Goal: Information Seeking & Learning: Learn about a topic

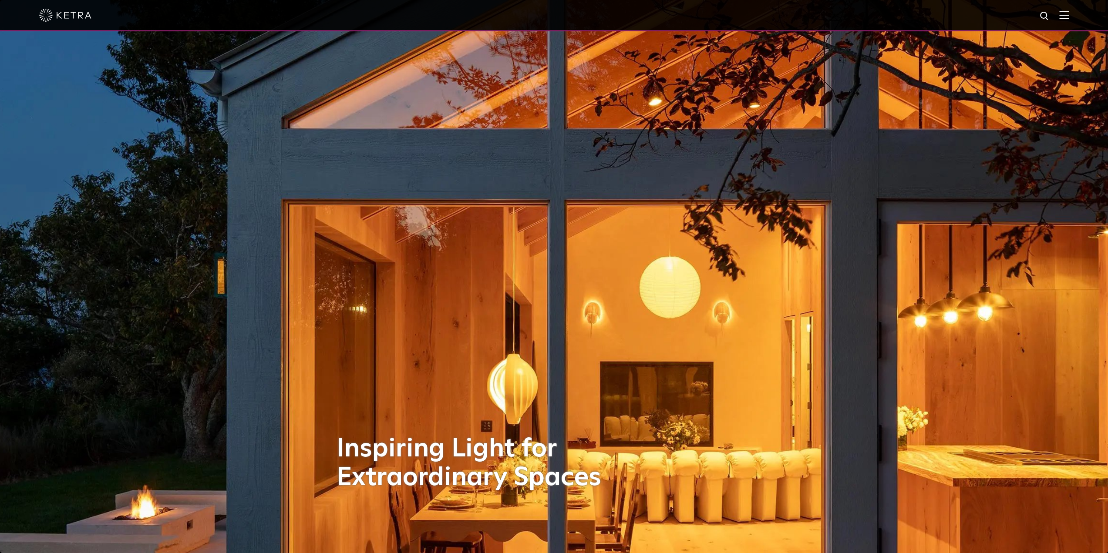
click at [1069, 18] on img at bounding box center [1064, 15] width 10 height 8
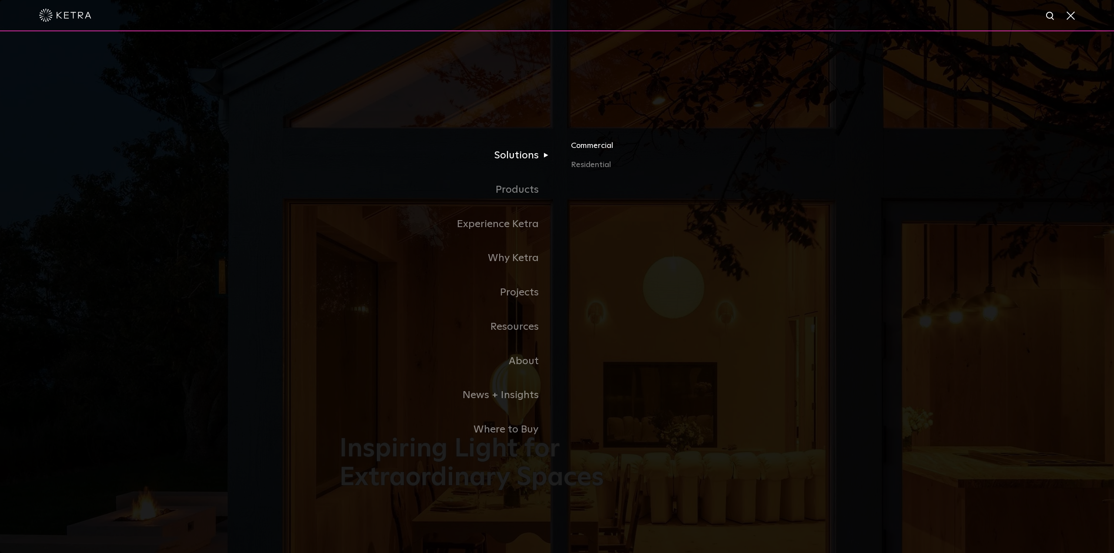
click at [602, 147] on link "Commercial" at bounding box center [673, 149] width 204 height 19
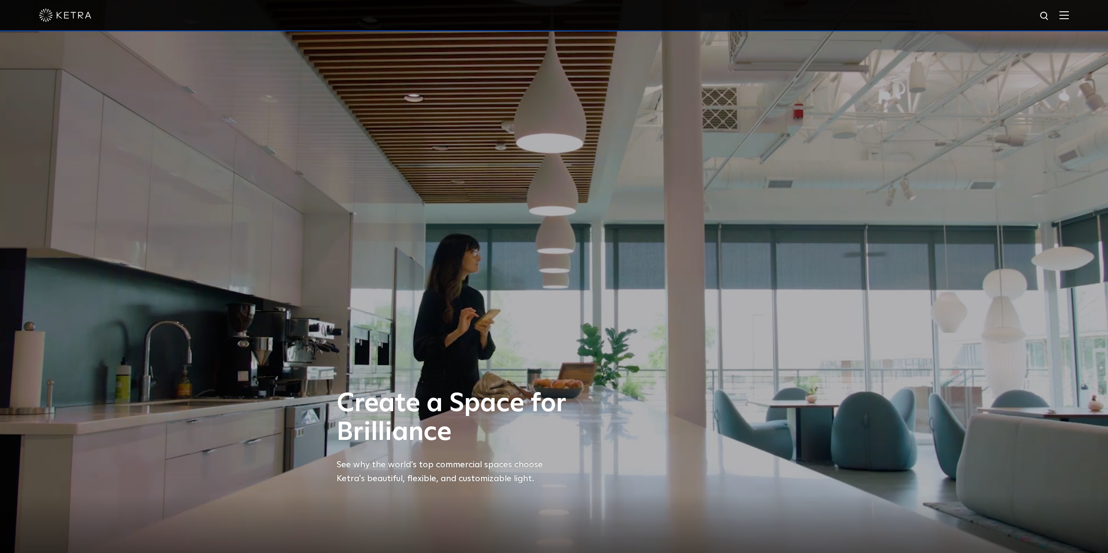
click at [1069, 10] on div at bounding box center [554, 15] width 1030 height 30
click at [1068, 21] on div at bounding box center [554, 15] width 1030 height 30
click at [1069, 12] on img at bounding box center [1064, 15] width 10 height 8
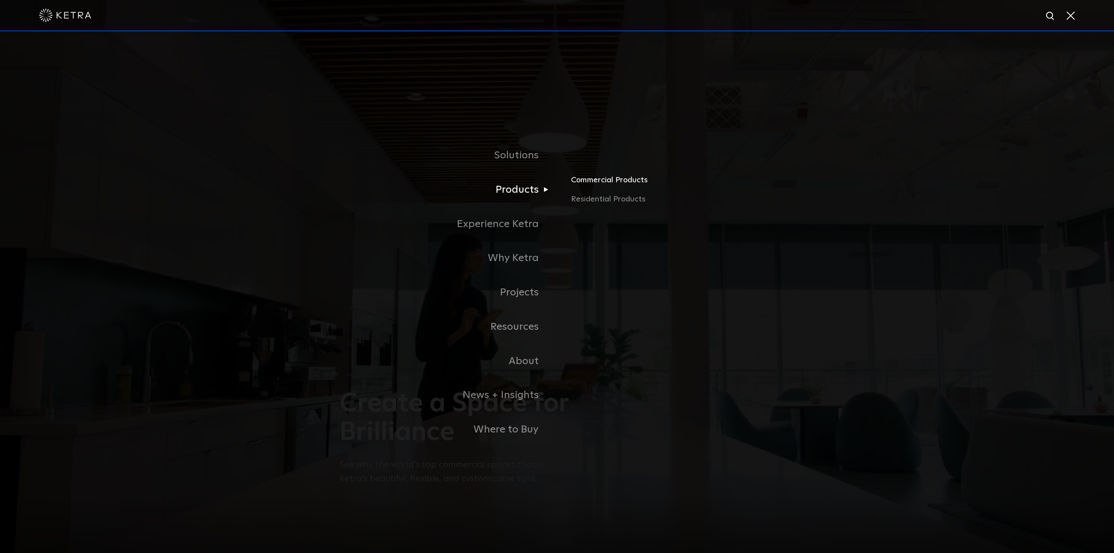
click at [578, 183] on link "Commercial Products" at bounding box center [673, 183] width 204 height 19
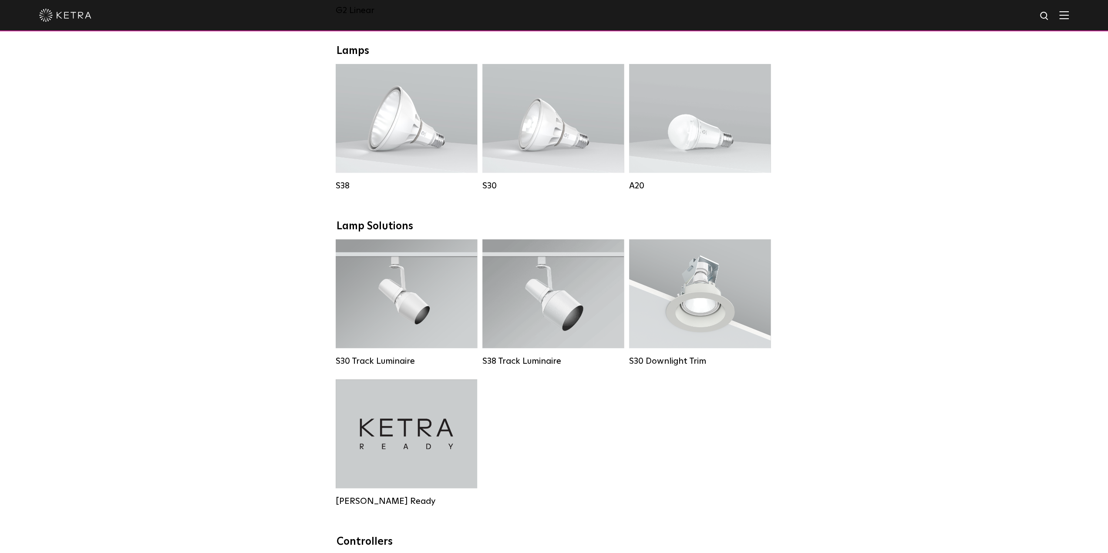
scroll to position [697, 0]
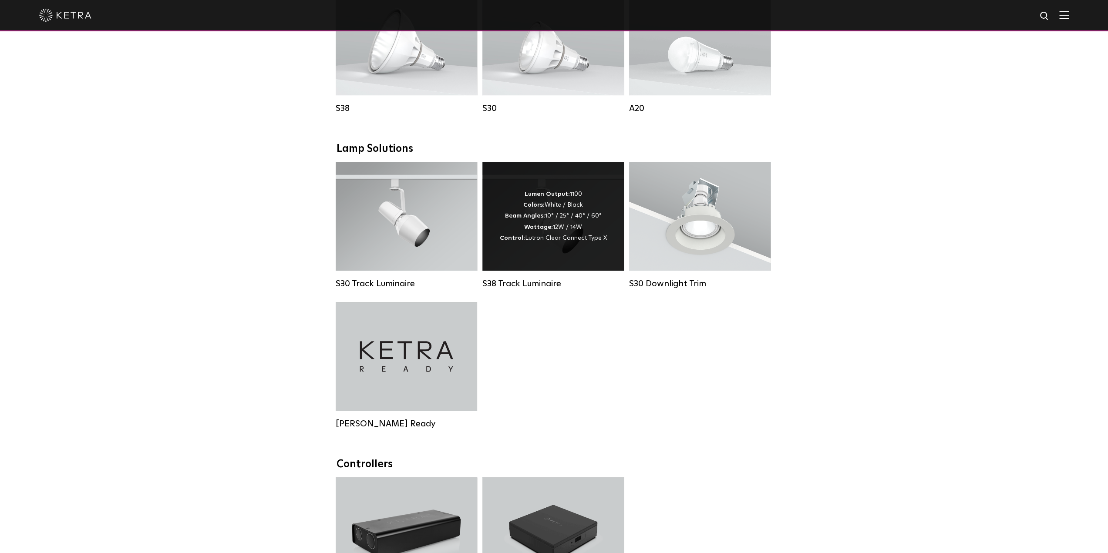
click at [531, 241] on span "Lutron Clear Connect Type X" at bounding box center [566, 238] width 82 height 6
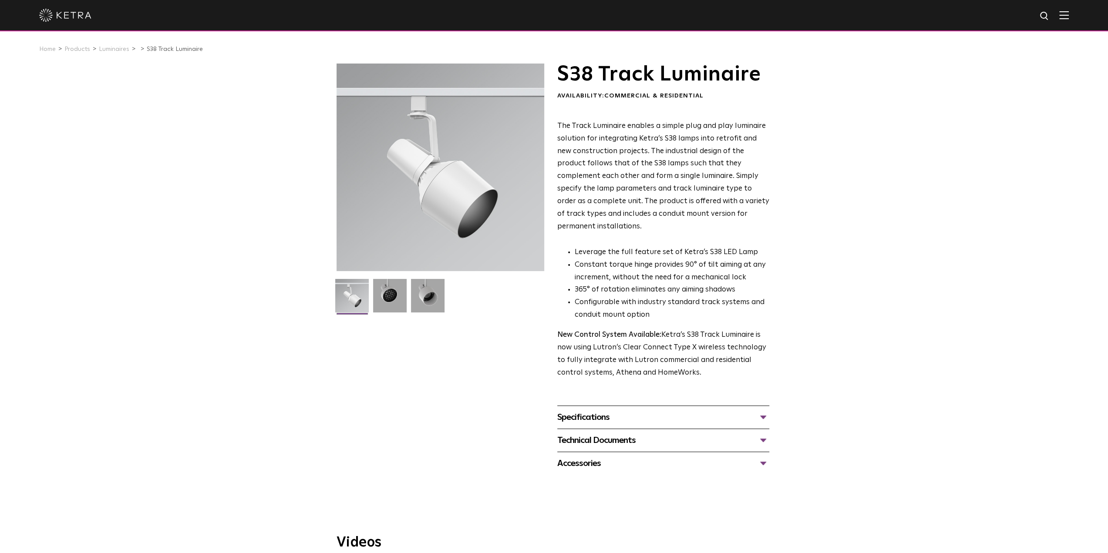
click at [615, 411] on div "Specifications" at bounding box center [663, 418] width 212 height 14
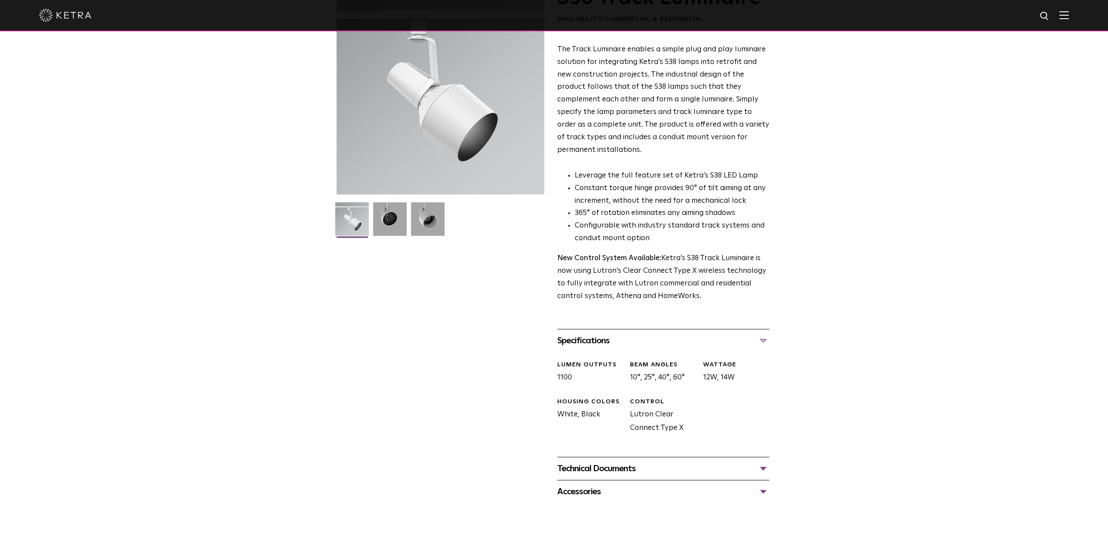
scroll to position [131, 0]
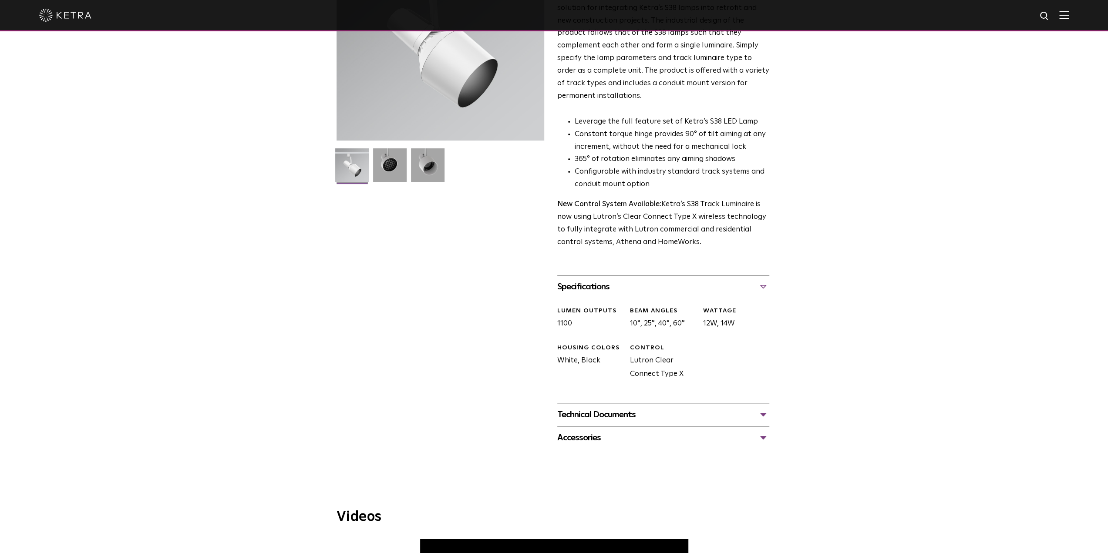
click at [589, 408] on div "Technical Documents" at bounding box center [663, 415] width 212 height 14
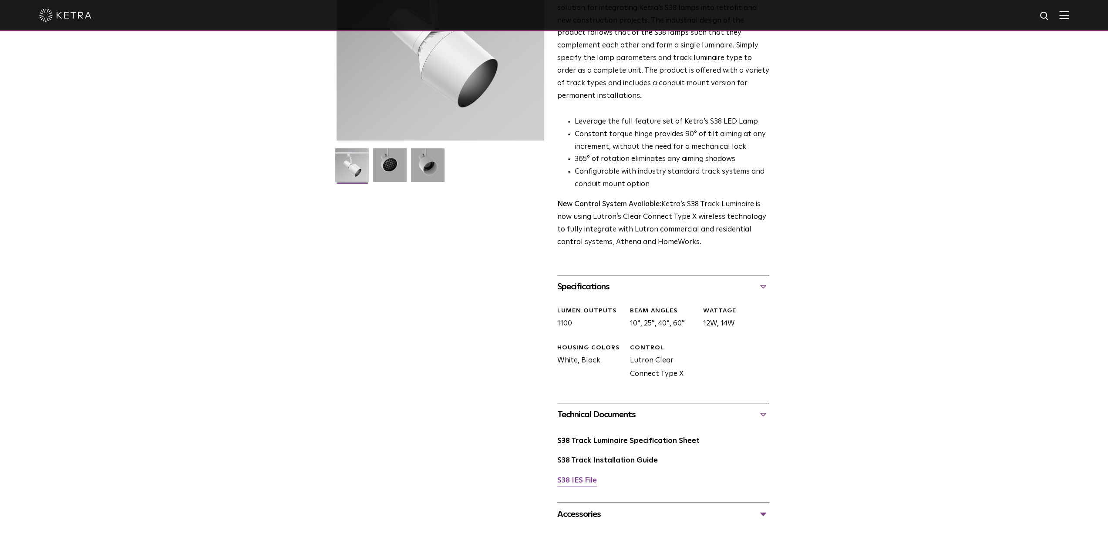
scroll to position [218, 0]
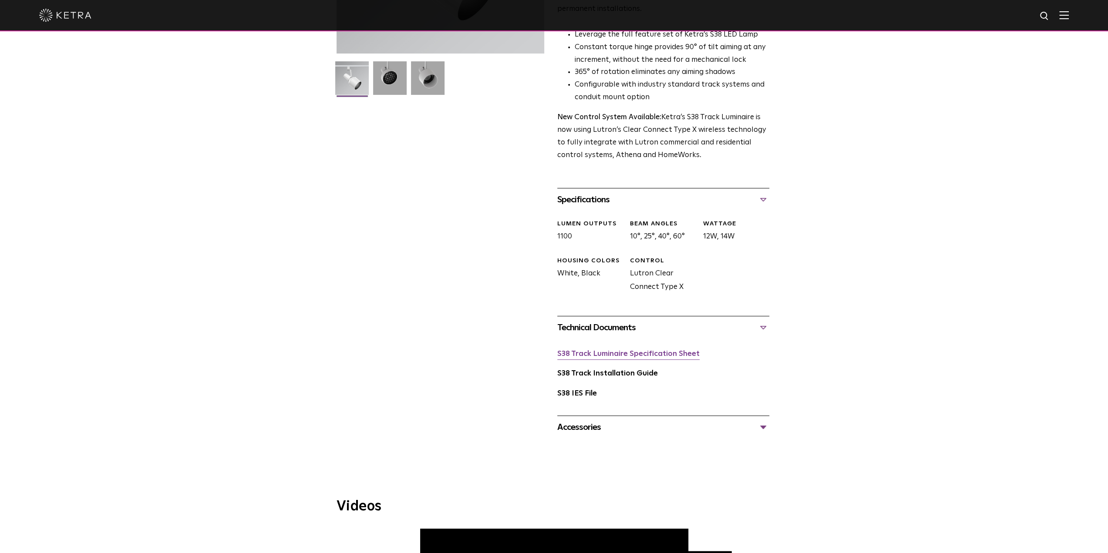
click at [586, 350] on link "S38 Track Luminaire Specification Sheet" at bounding box center [628, 353] width 142 height 7
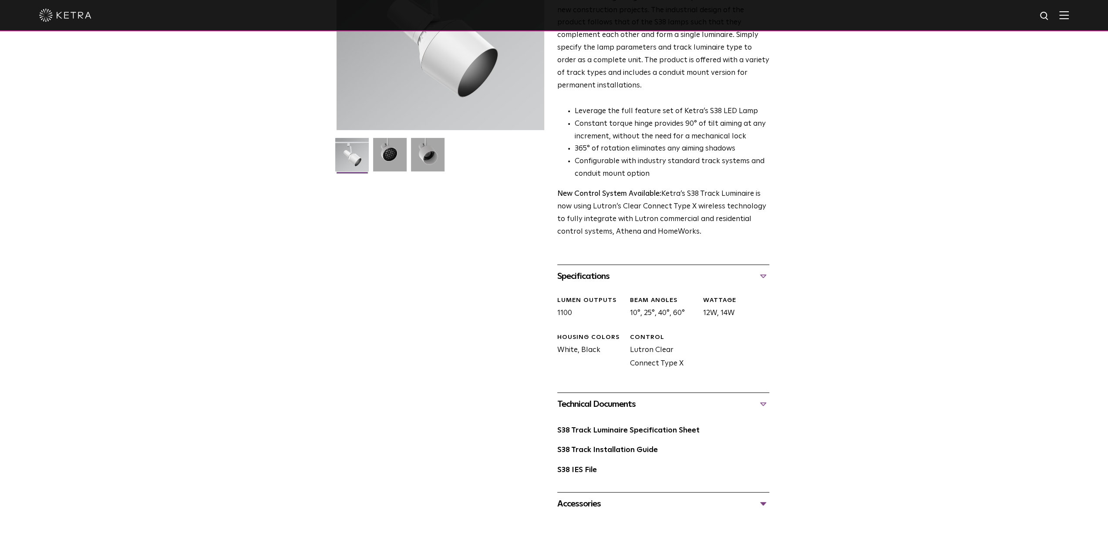
scroll to position [0, 0]
